Goal: Task Accomplishment & Management: Manage account settings

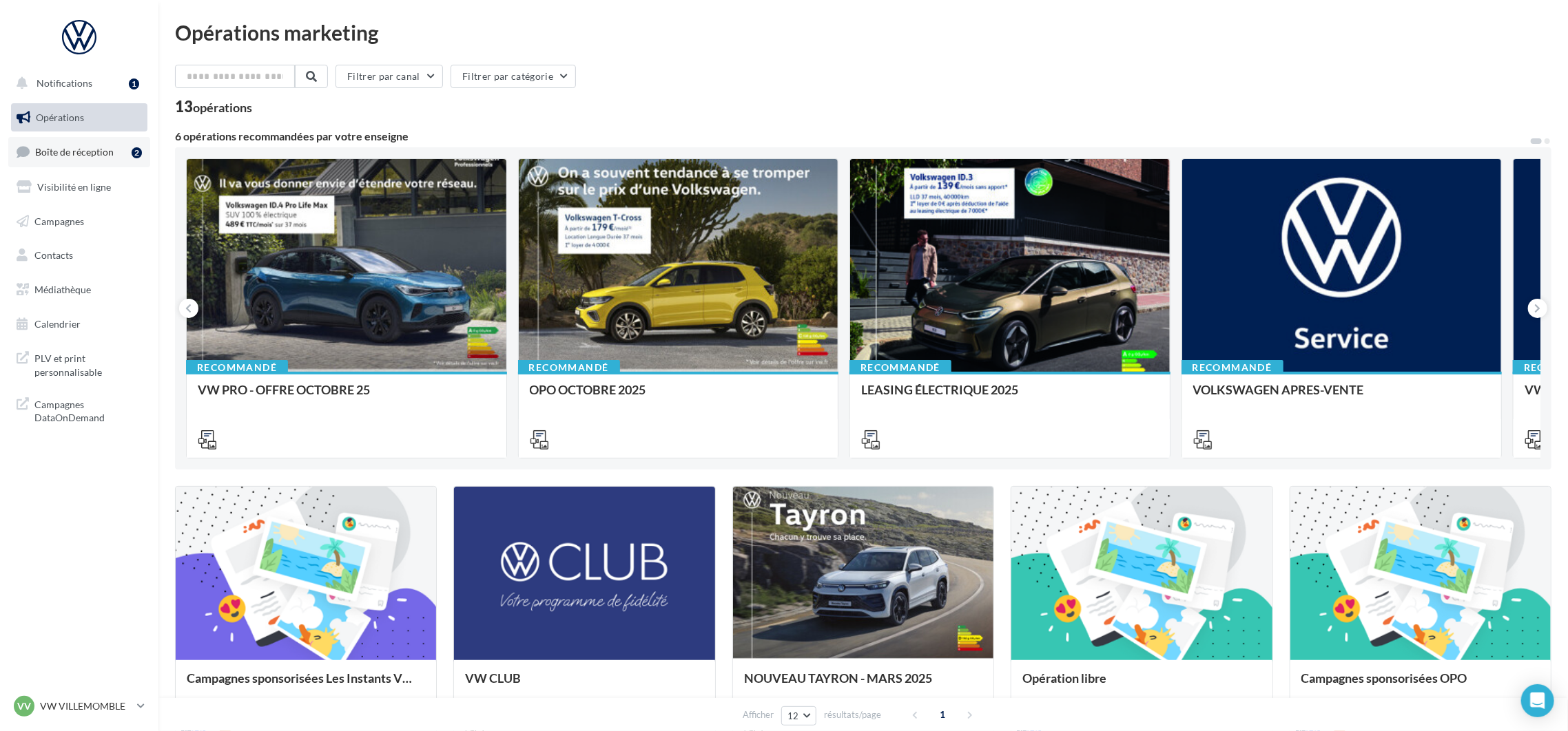
click at [84, 152] on span "Boîte de réception" at bounding box center [74, 152] width 78 height 12
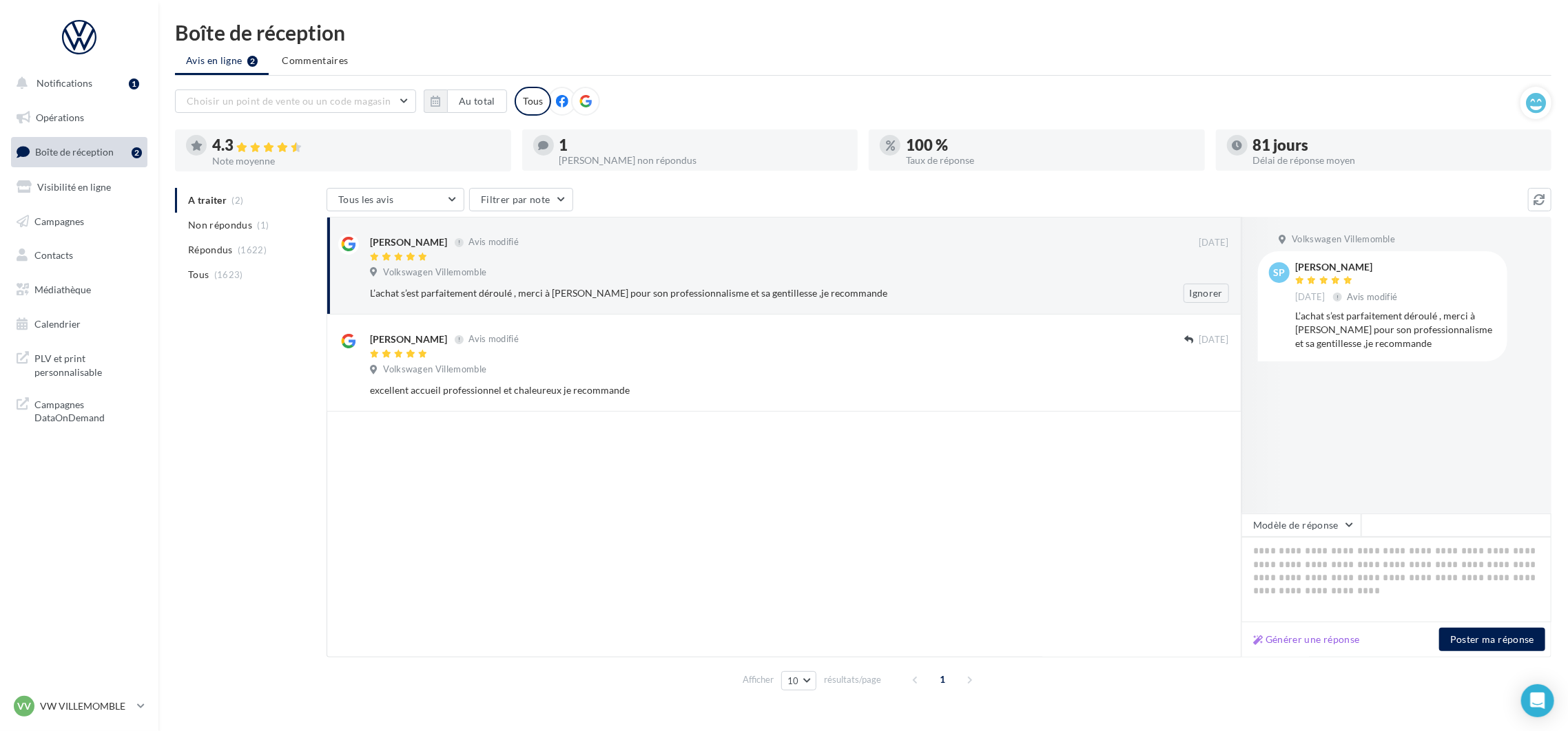
click at [465, 274] on span "Volkswagen Villemomble" at bounding box center [434, 273] width 103 height 13
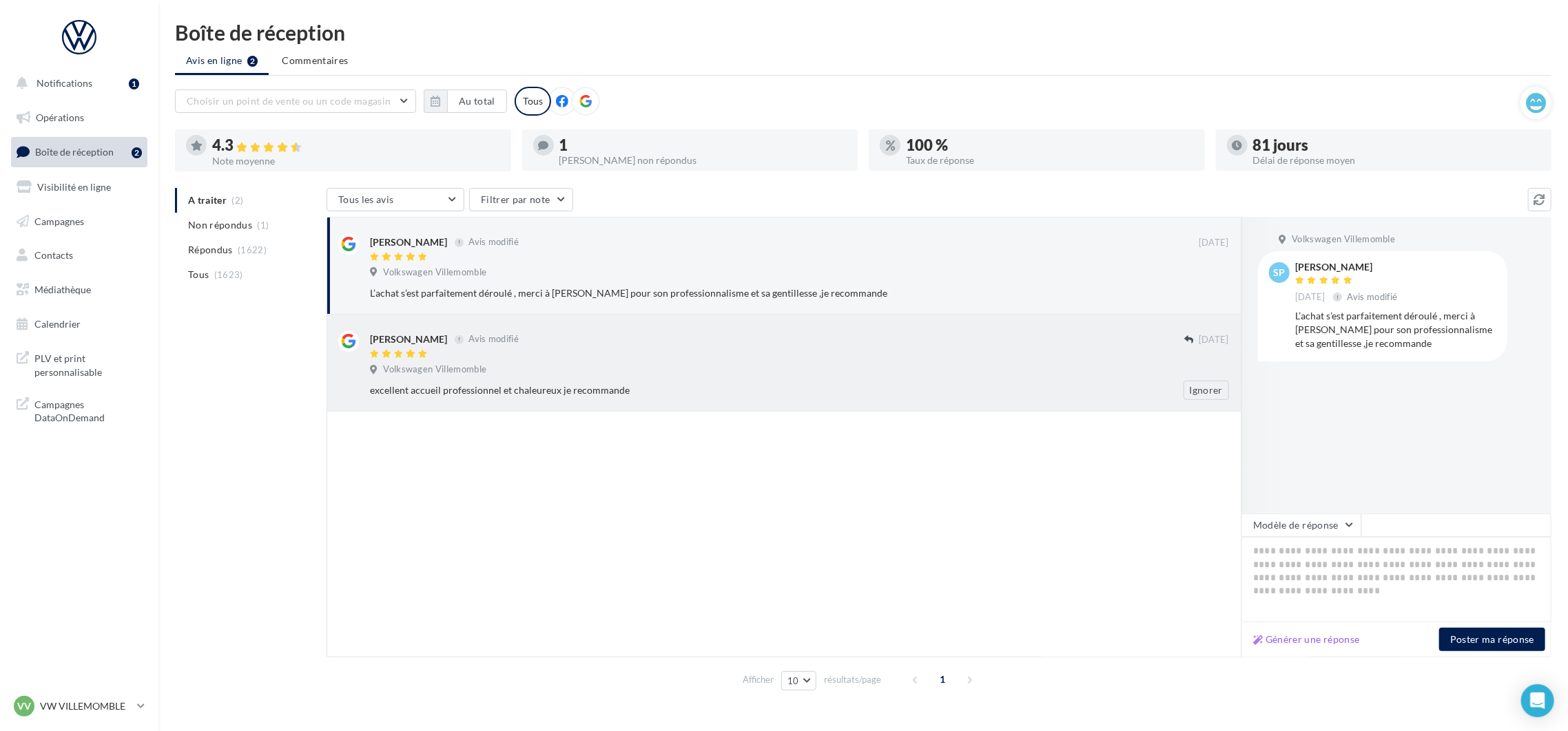
click at [490, 346] on div "[PERSON_NAME] Avis modifié" at bounding box center [777, 339] width 814 height 14
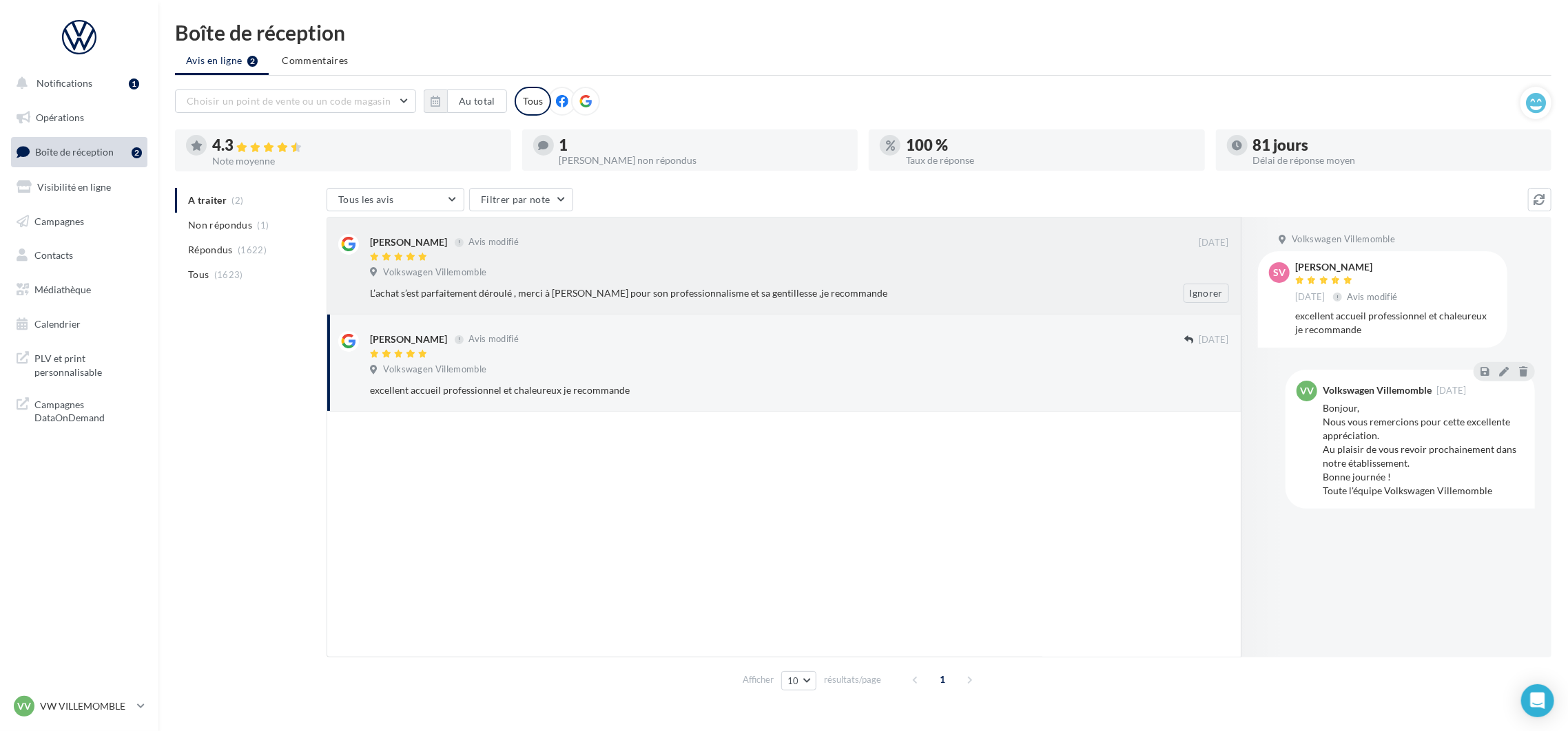
click at [570, 253] on div at bounding box center [784, 258] width 829 height 12
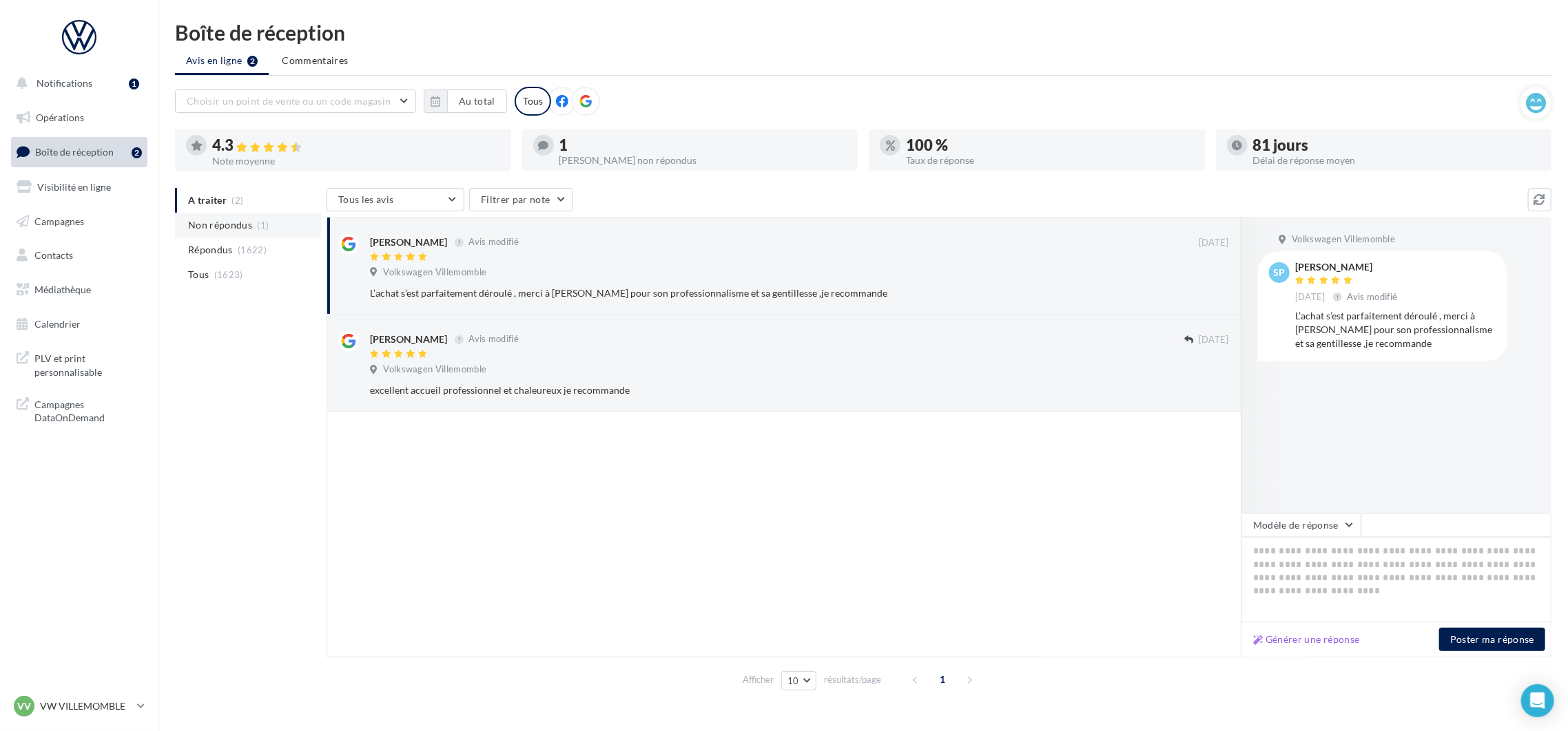
click at [220, 228] on span "Non répondus" at bounding box center [219, 225] width 64 height 13
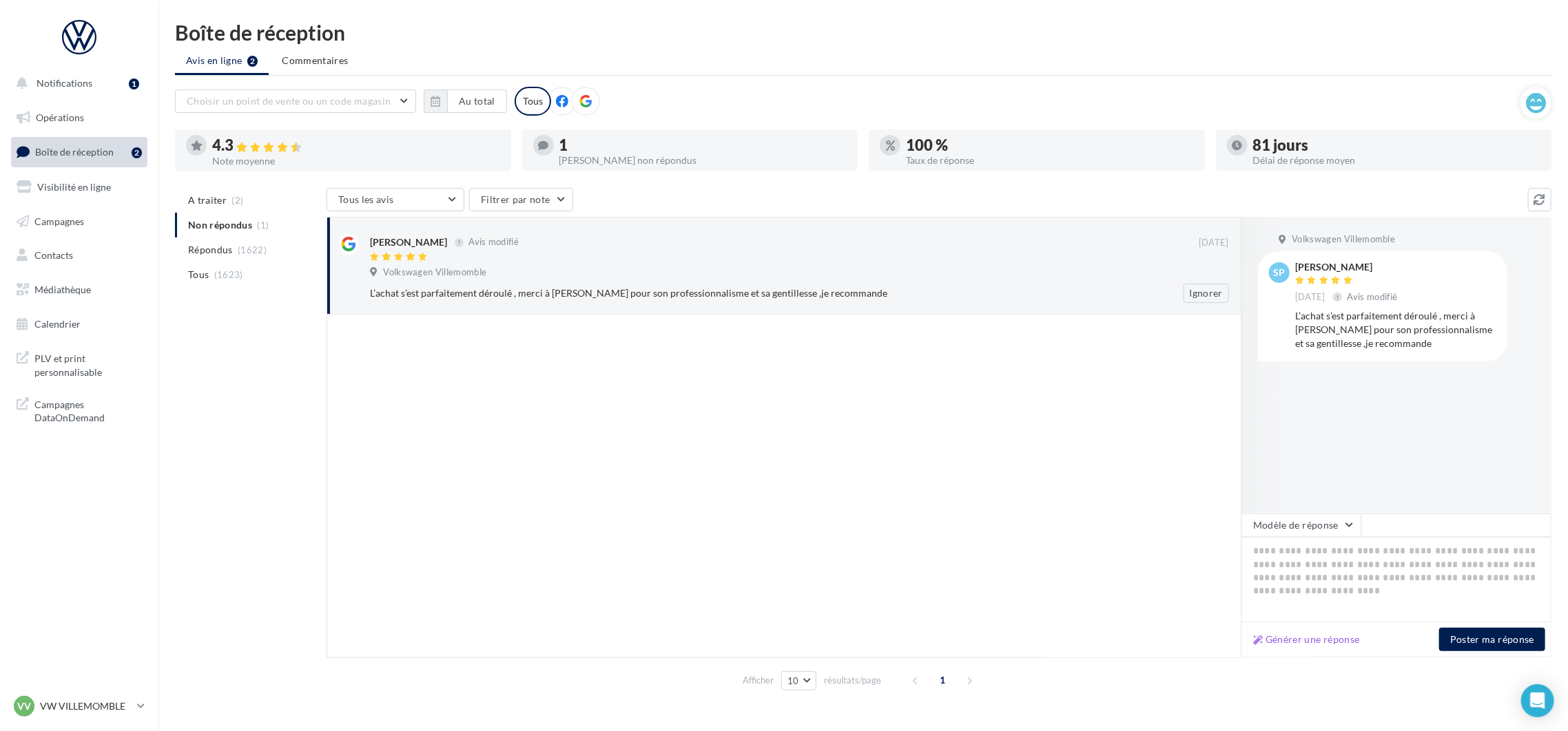
click at [631, 263] on div at bounding box center [784, 258] width 829 height 12
click at [436, 105] on icon "button" at bounding box center [435, 101] width 10 height 11
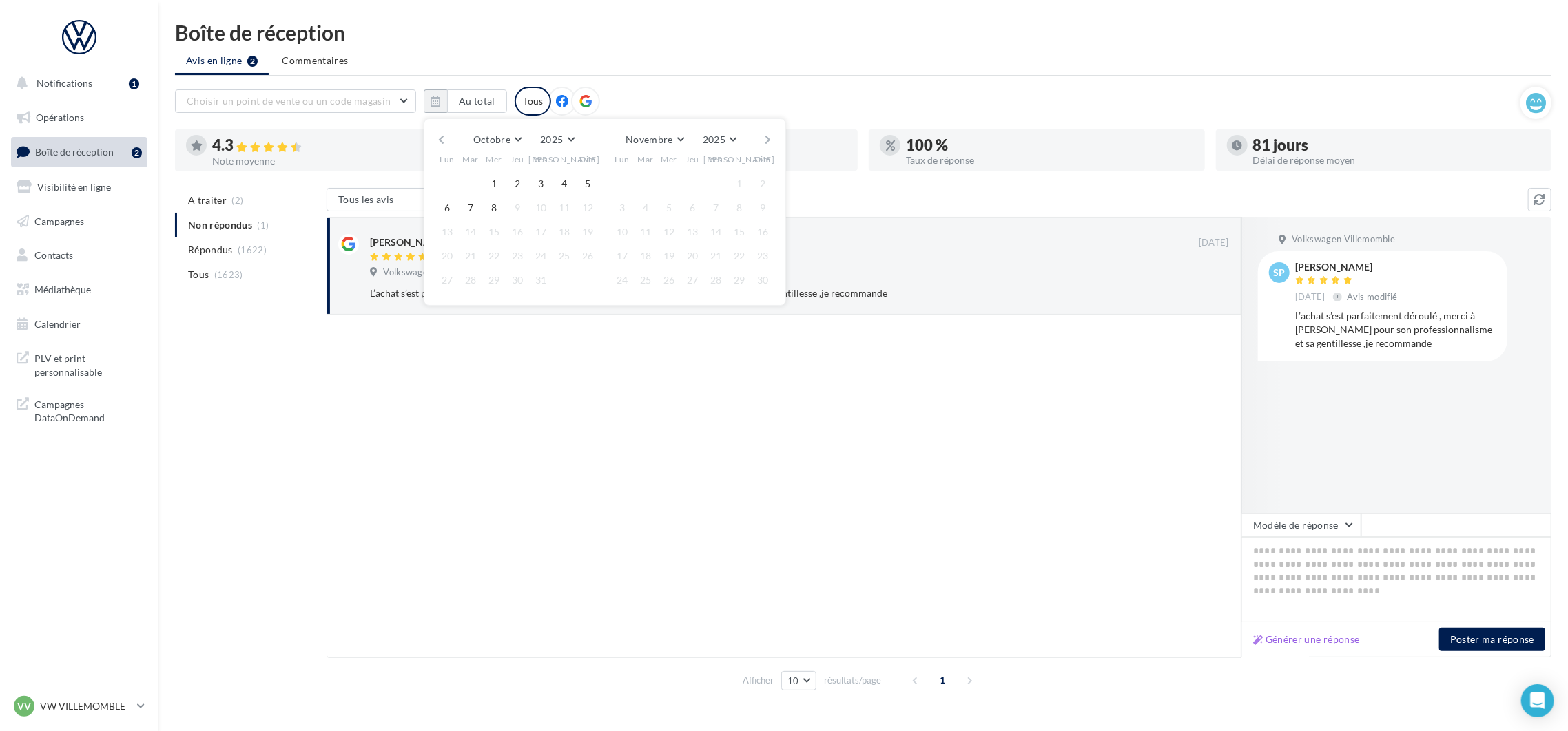
click at [439, 141] on button "button" at bounding box center [441, 139] width 12 height 19
click at [440, 144] on button "button" at bounding box center [441, 139] width 12 height 19
click at [471, 184] on button "1" at bounding box center [470, 183] width 21 height 21
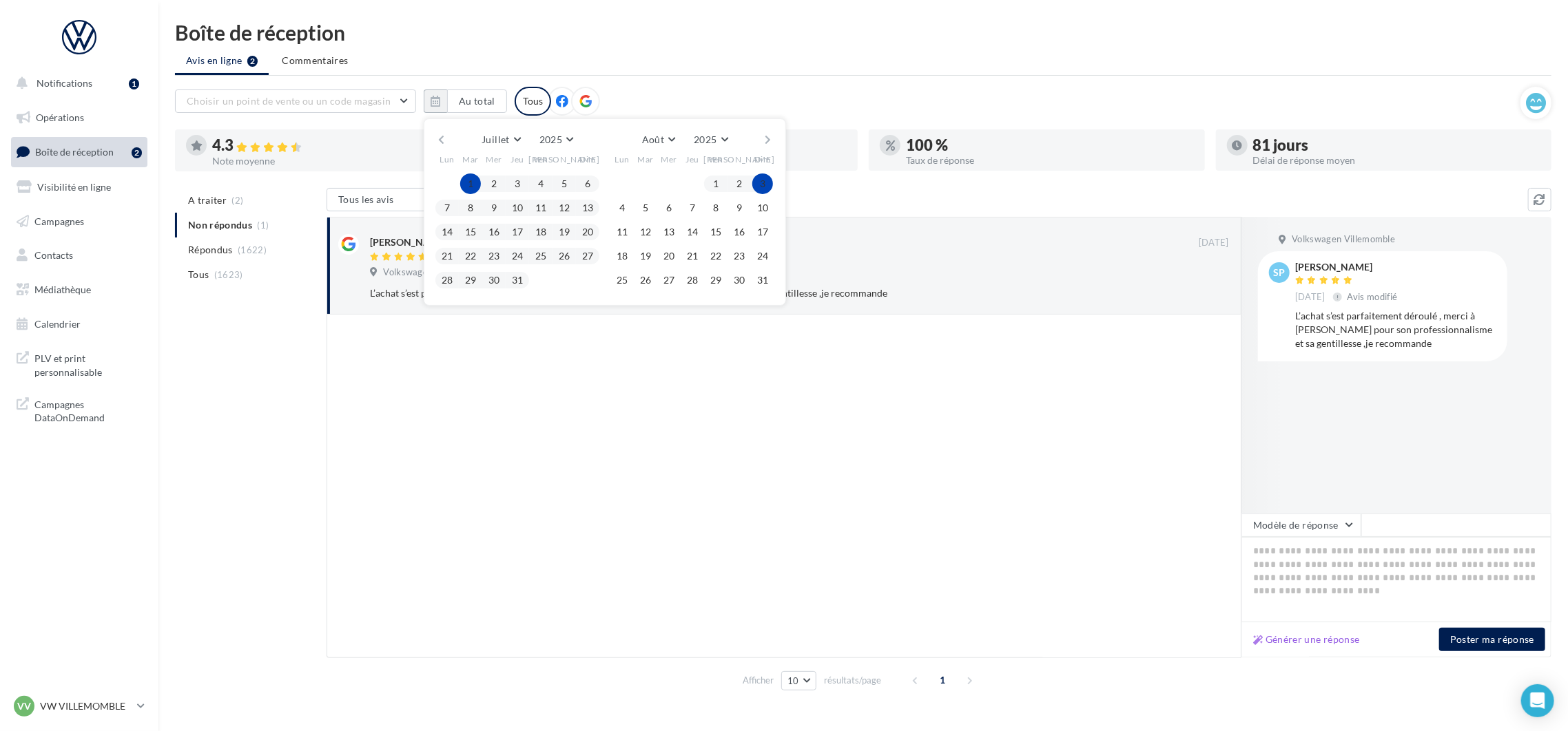
click at [775, 140] on div "Juillet [PERSON_NAME] Mars Avril Mai Juin Juillet Août Septembre Octobre Novemb…" at bounding box center [605, 212] width 362 height 188
click at [771, 138] on button "button" at bounding box center [768, 139] width 12 height 19
click at [643, 278] on button "30" at bounding box center [645, 280] width 21 height 21
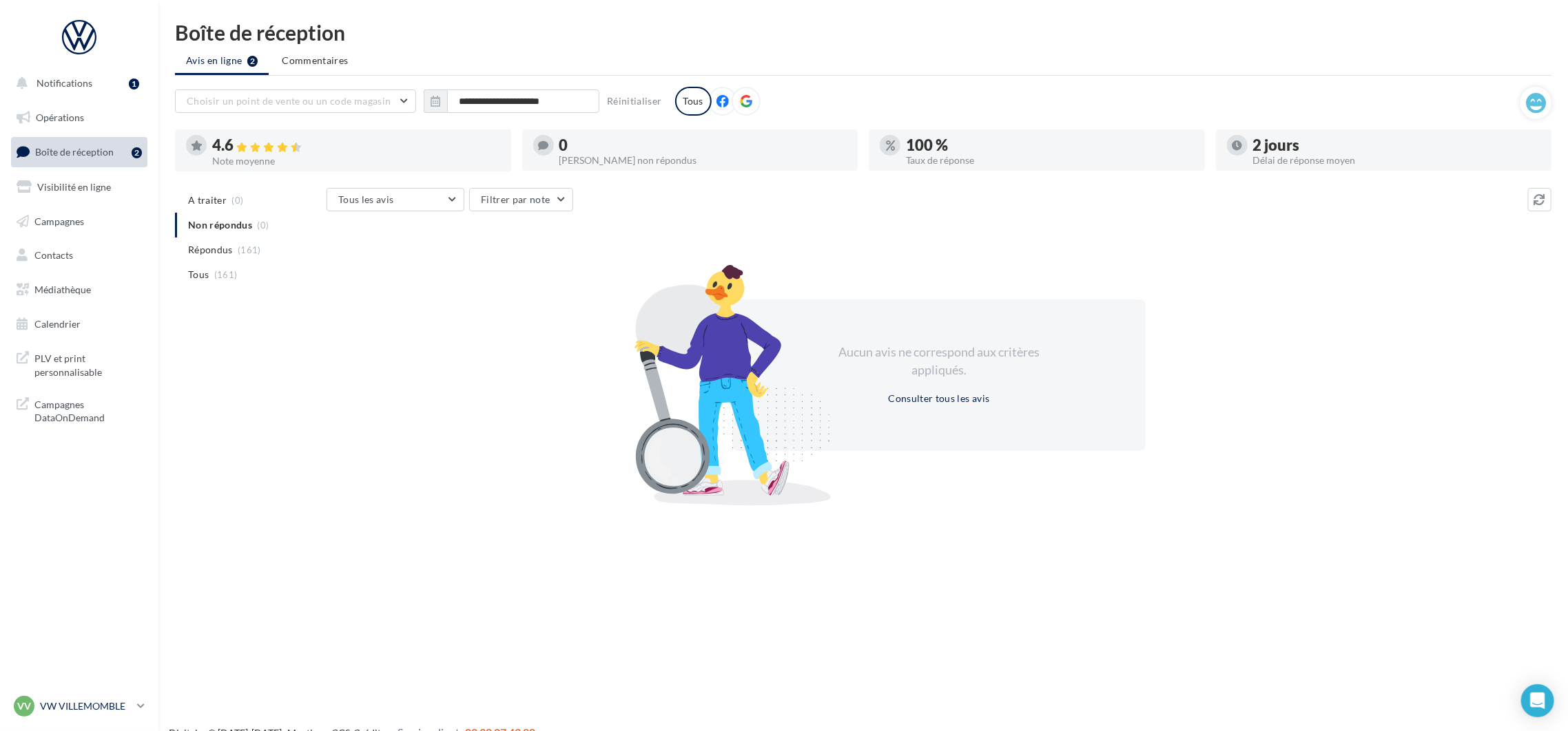
click at [119, 704] on p "VW VILLEMOMBLE" at bounding box center [85, 706] width 92 height 13
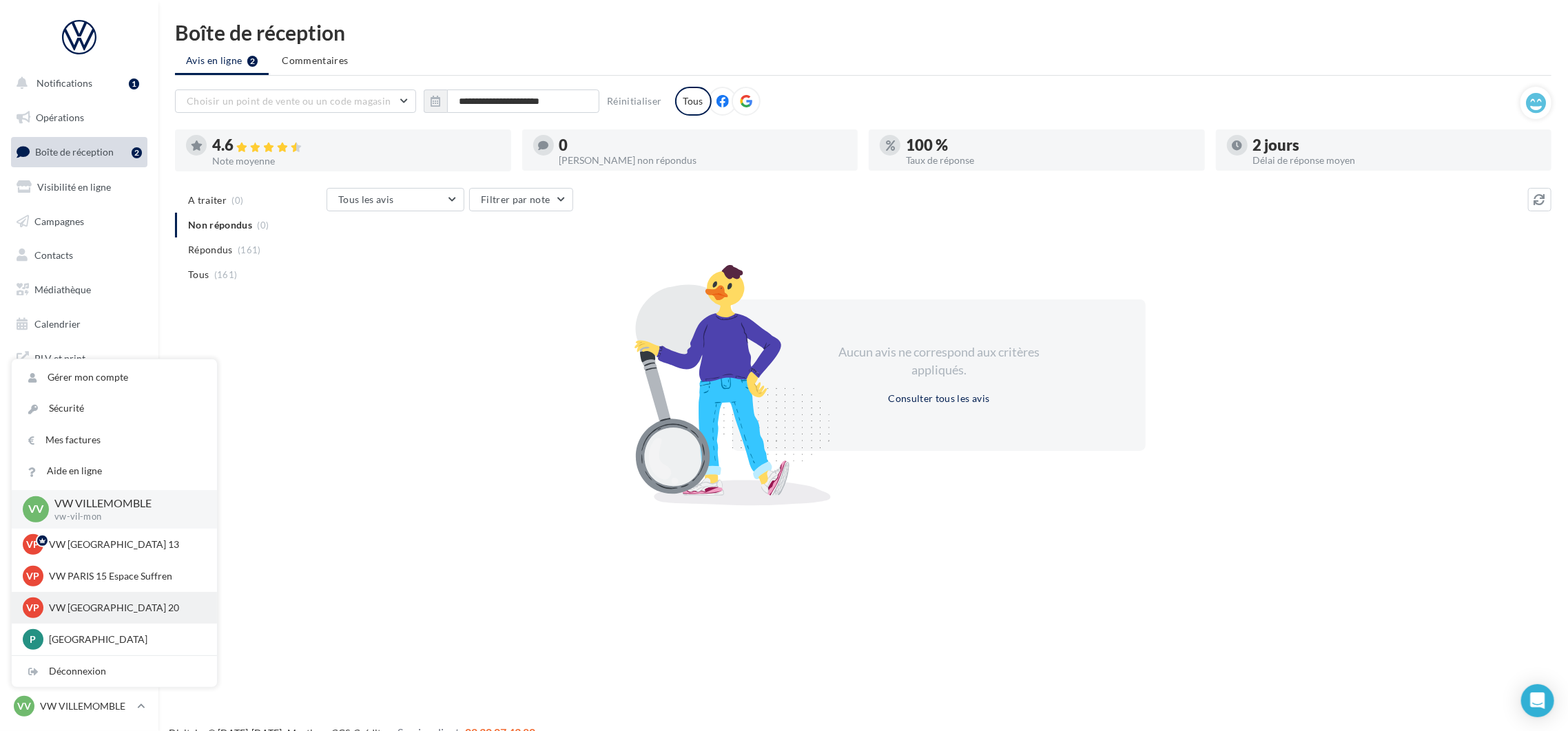
click at [123, 608] on p "VW [GEOGRAPHIC_DATA] 20" at bounding box center [124, 607] width 152 height 13
